Goal: Find specific page/section: Find specific page/section

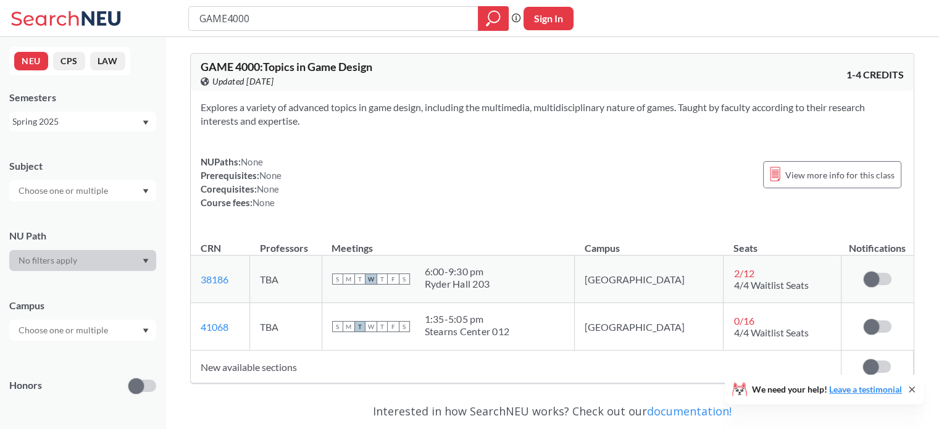
drag, startPoint x: 262, startPoint y: 17, endPoint x: 104, endPoint y: 7, distance: 158.3
click at [104, 7] on div "GAME4000 Phrase search guarantees the exact search appears in the results. Ex. …" at bounding box center [469, 18] width 939 height 37
type input "CS4410"
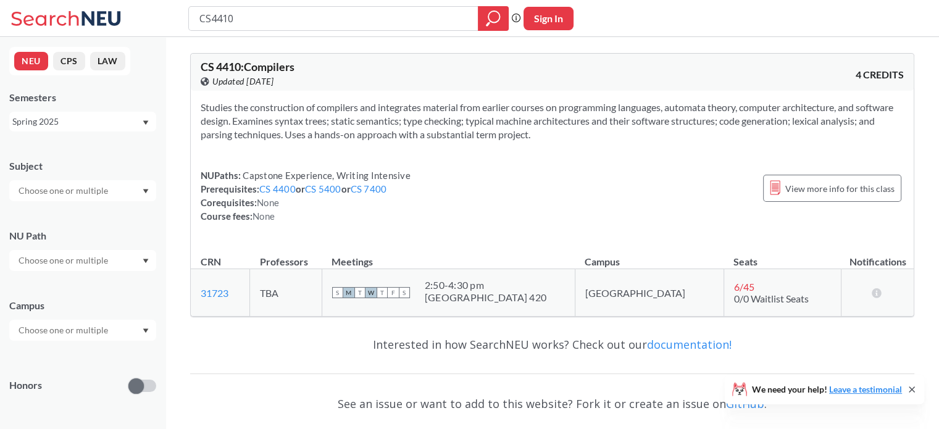
click at [109, 117] on div "Spring 2025" at bounding box center [76, 122] width 129 height 14
click at [84, 147] on div "Fall 2025" at bounding box center [85, 149] width 139 height 14
drag, startPoint x: 292, startPoint y: 15, endPoint x: 99, endPoint y: -24, distance: 197.1
click at [99, 0] on html "CS4410 Phrase search guarantees the exact search appears in the results. Ex. If…" at bounding box center [469, 214] width 939 height 429
type input "CS6410"
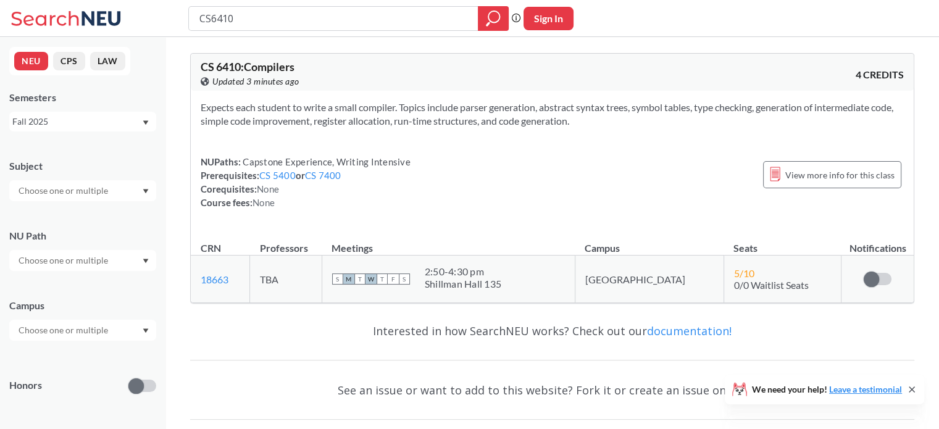
type input "CS4410"
